Goal: Understand process/instructions: Learn how to perform a task or action

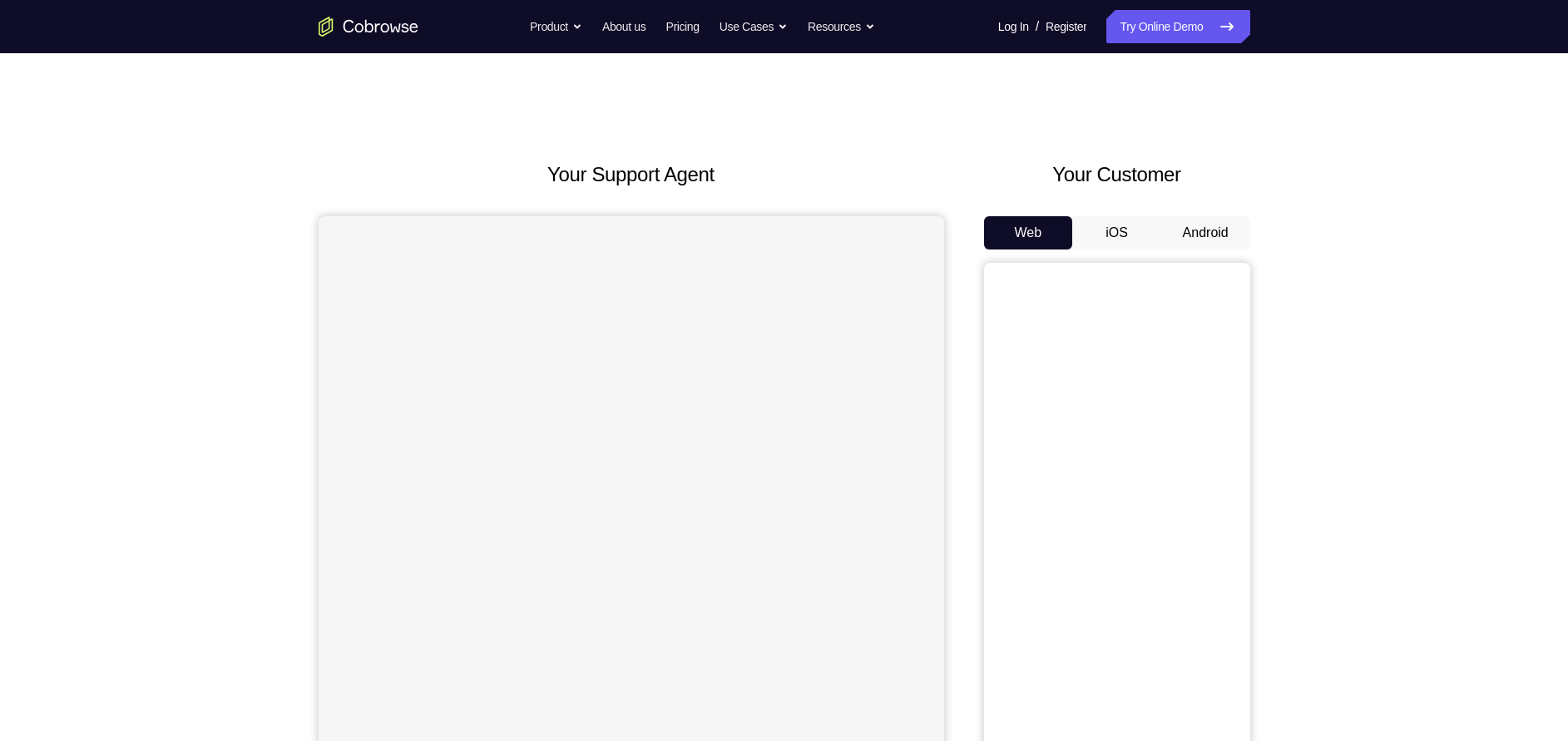
click at [1204, 227] on button "Android" at bounding box center [1205, 233] width 89 height 34
drag, startPoint x: 1553, startPoint y: 0, endPoint x: 1028, endPoint y: 121, distance: 538.8
click at [1028, 121] on div "Your Support Agent Your Customer Web iOS Android Next Steps We’d be happy to gi…" at bounding box center [784, 601] width 1064 height 1097
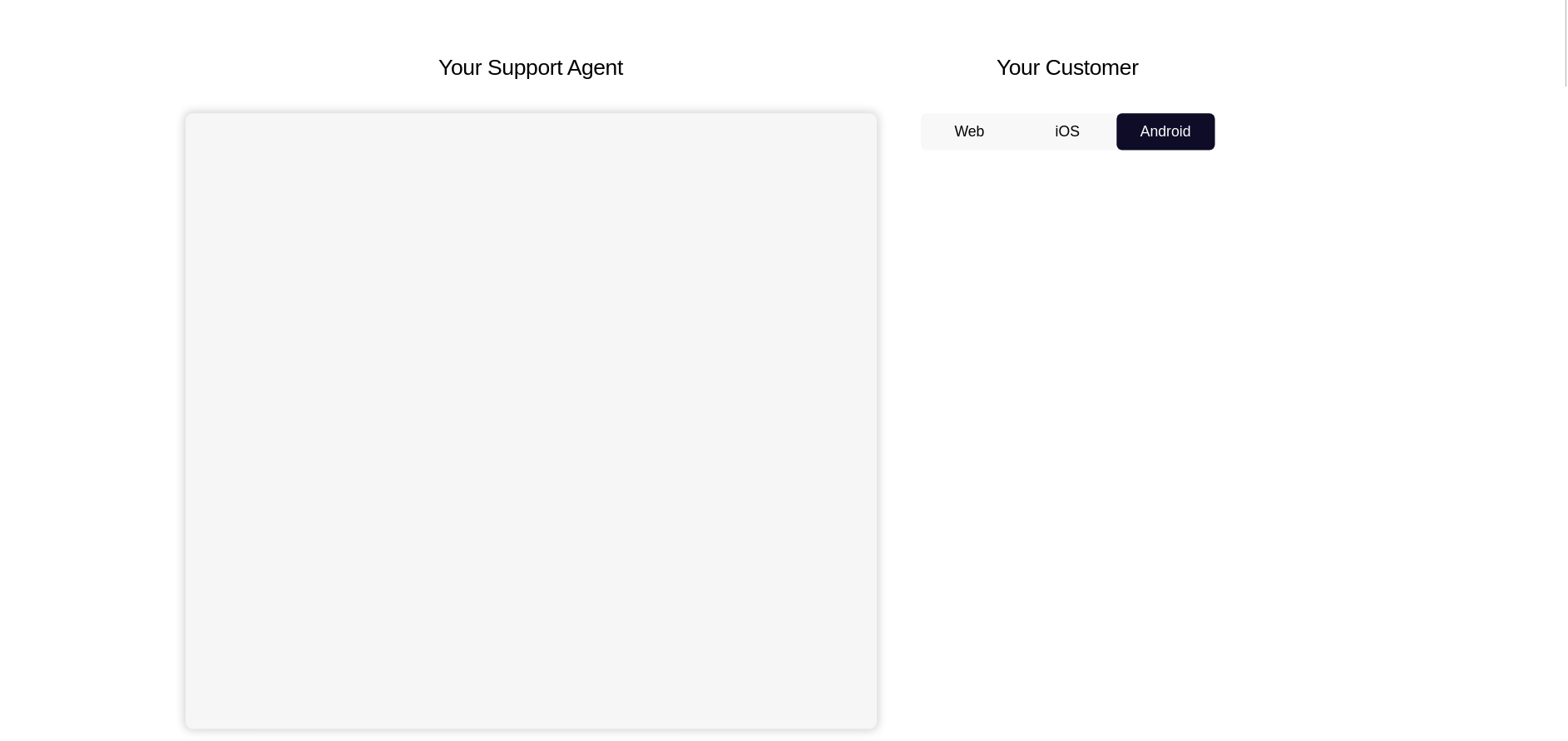
scroll to position [45, 0]
click at [1343, 424] on div "Your Support Agent Your Customer Web iOS Android Next Steps We’d be happy to gi…" at bounding box center [784, 556] width 1568 height 1097
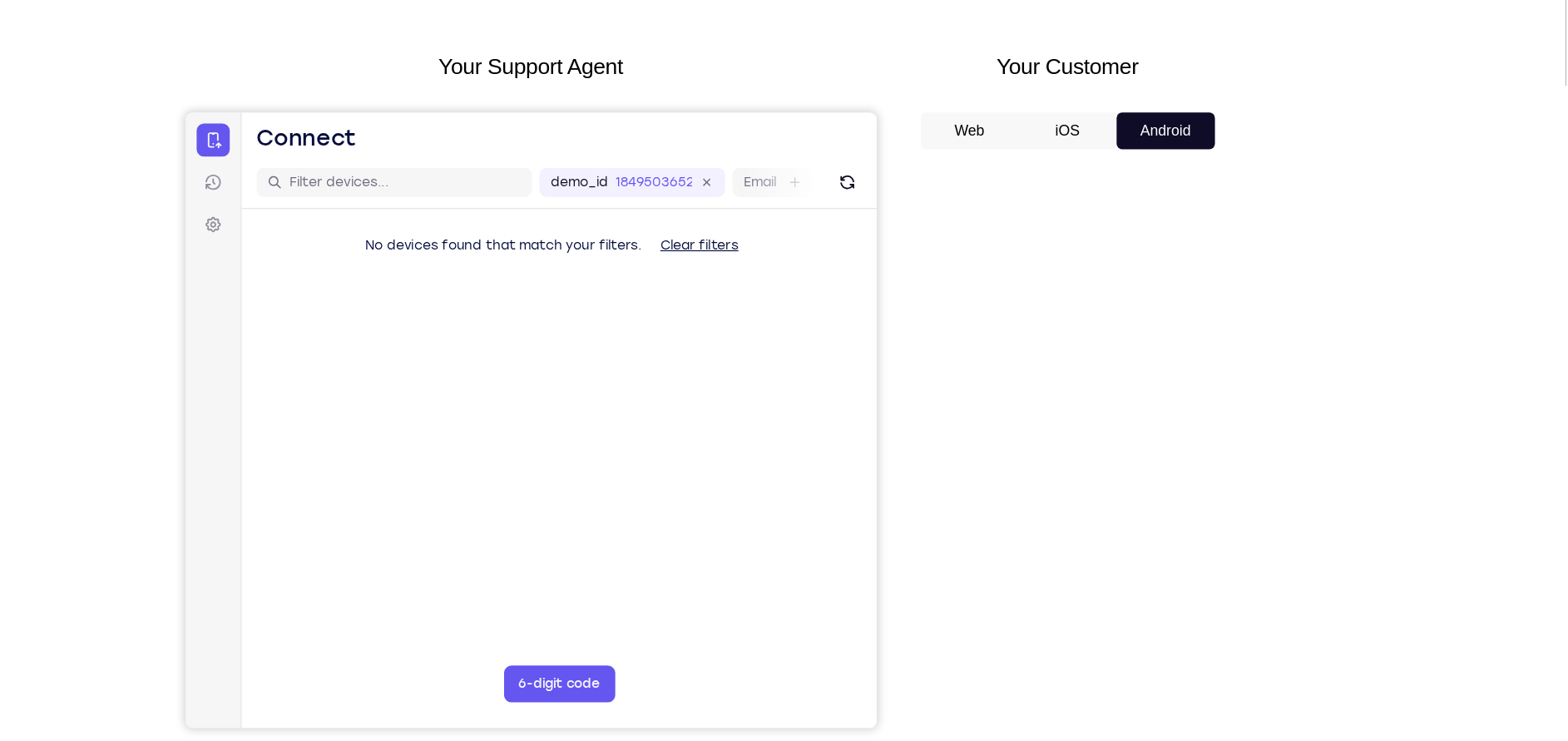
scroll to position [0, 0]
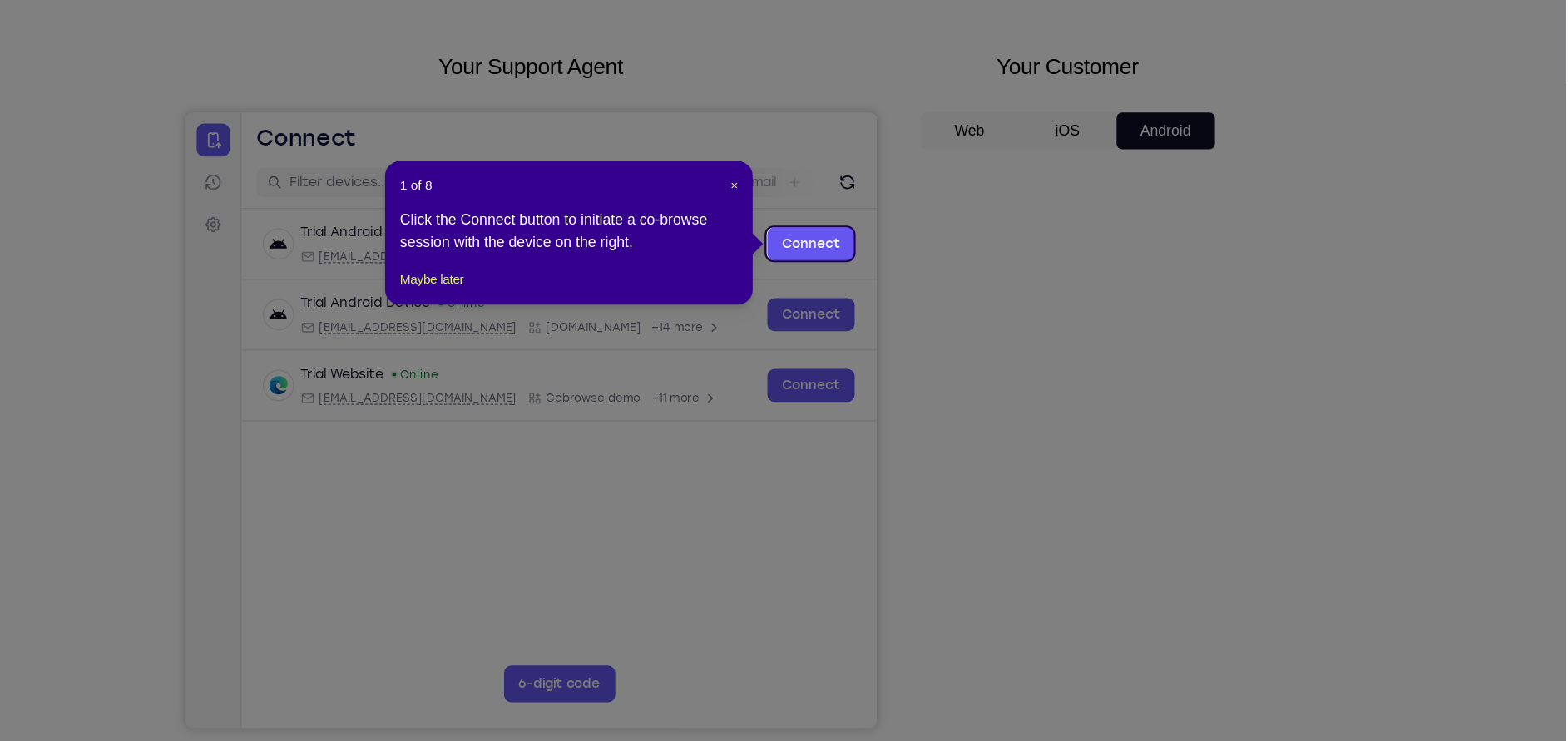
click at [1175, 577] on icon at bounding box center [793, 370] width 1587 height 741
click at [812, 236] on span "×" at bounding box center [815, 237] width 7 height 14
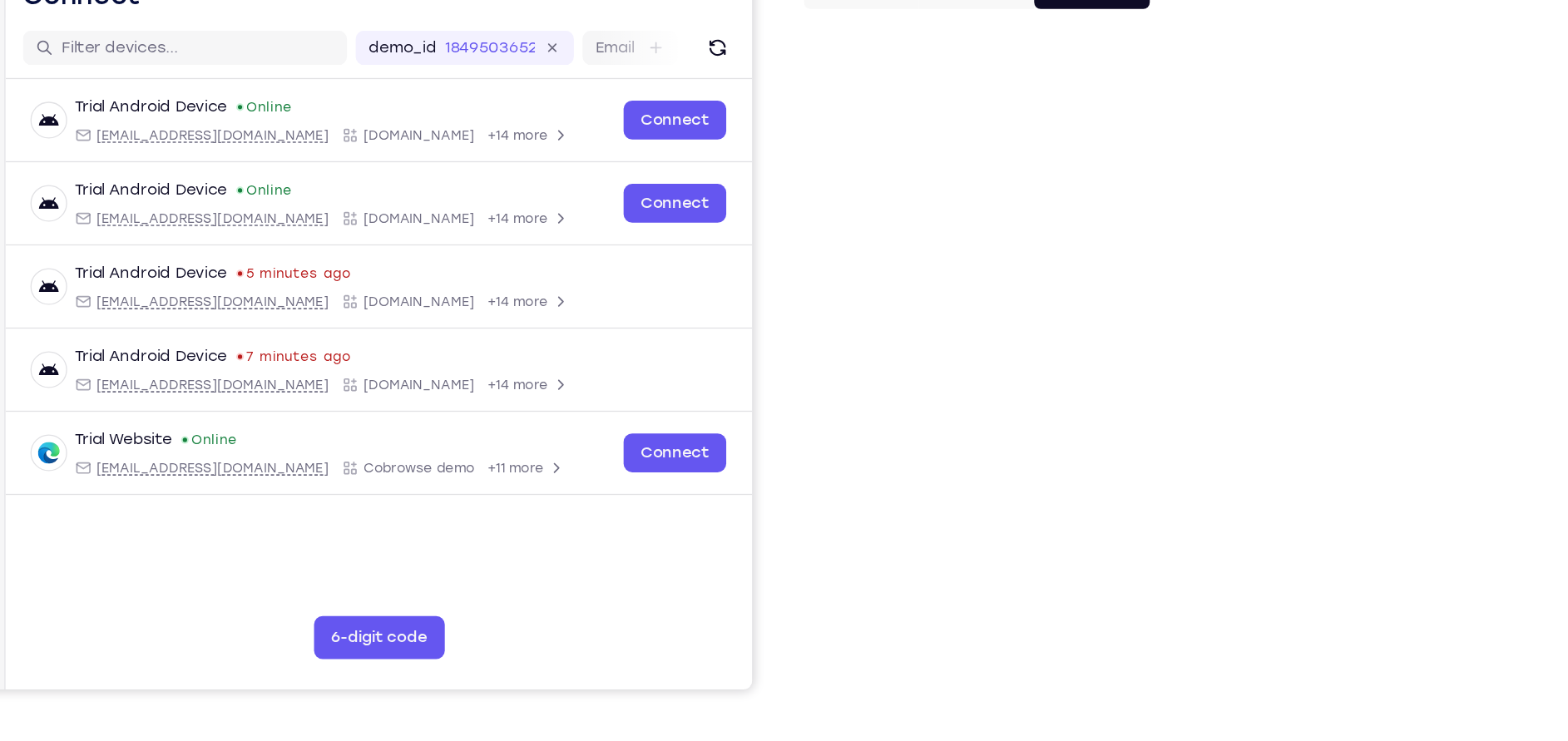
scroll to position [72, 0]
